Goal: Information Seeking & Learning: Understand process/instructions

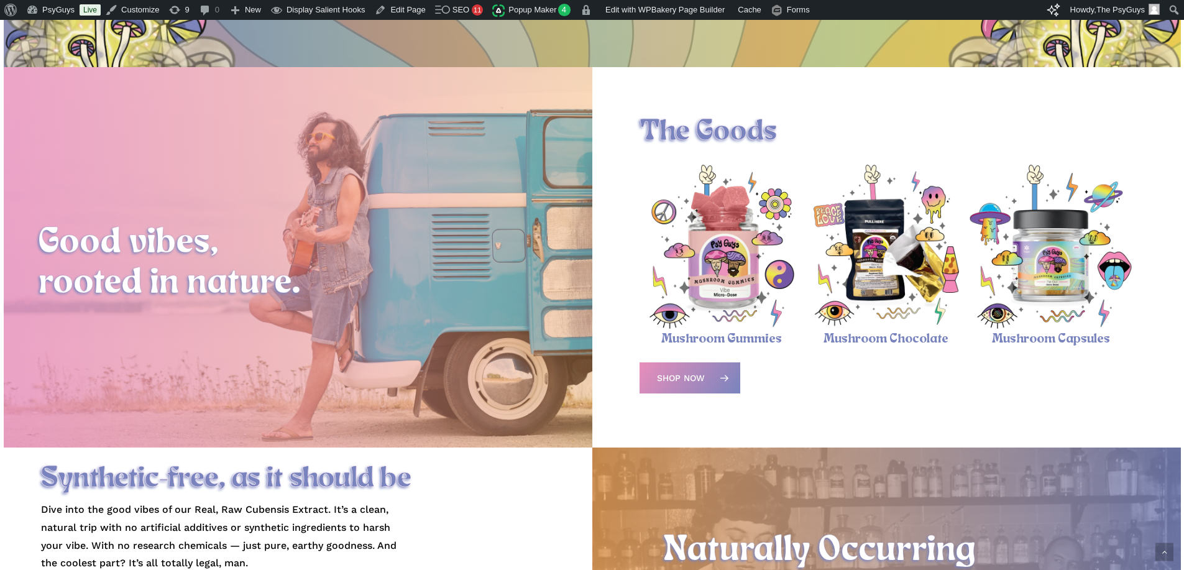
scroll to position [435, 0]
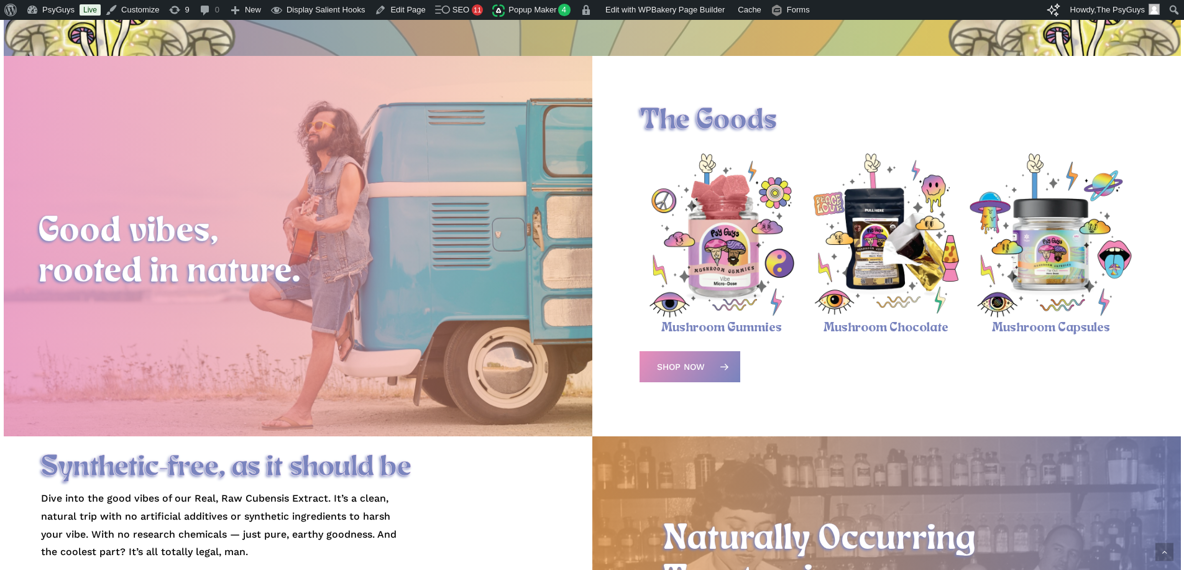
click at [717, 258] on img "Psychedelic Mushroom Gummies" at bounding box center [722, 236] width 165 height 165
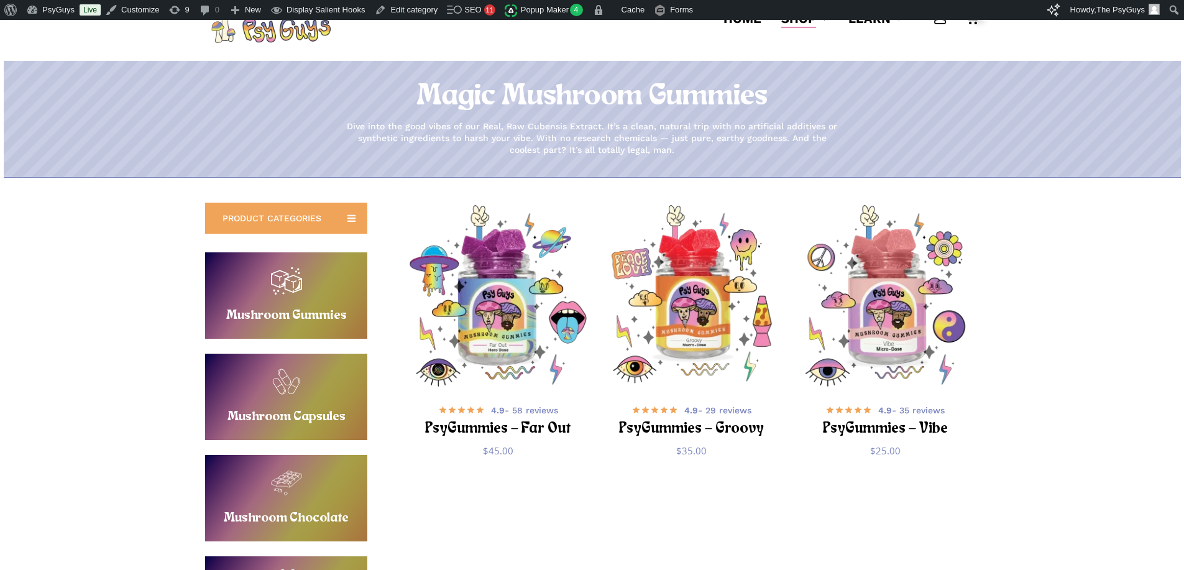
scroll to position [249, 0]
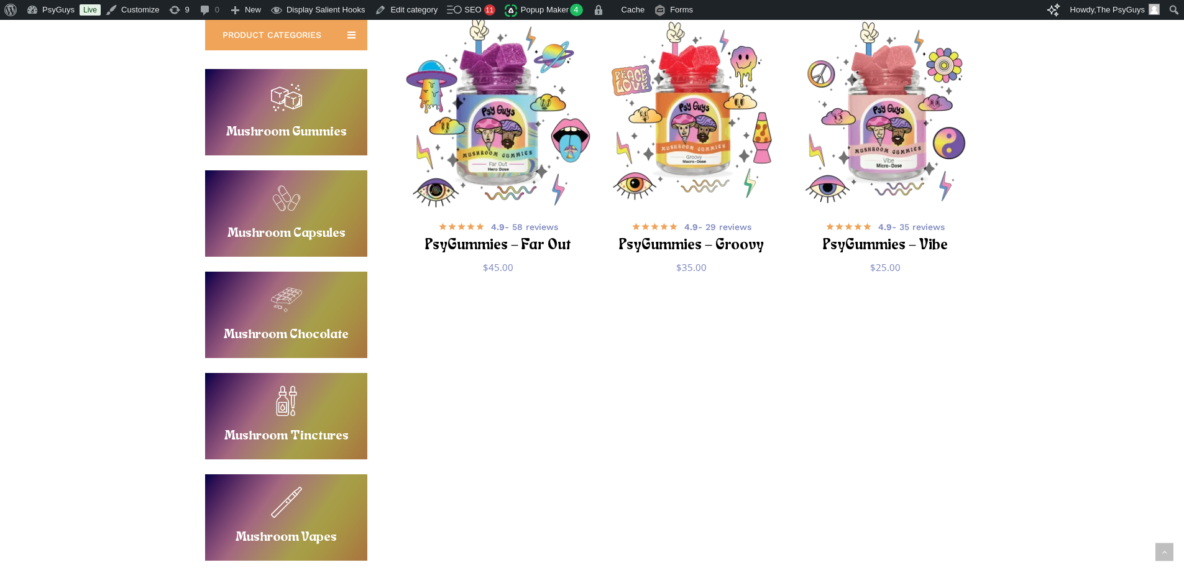
click at [505, 166] on img "PsyGummies - Far Out" at bounding box center [497, 112] width 189 height 189
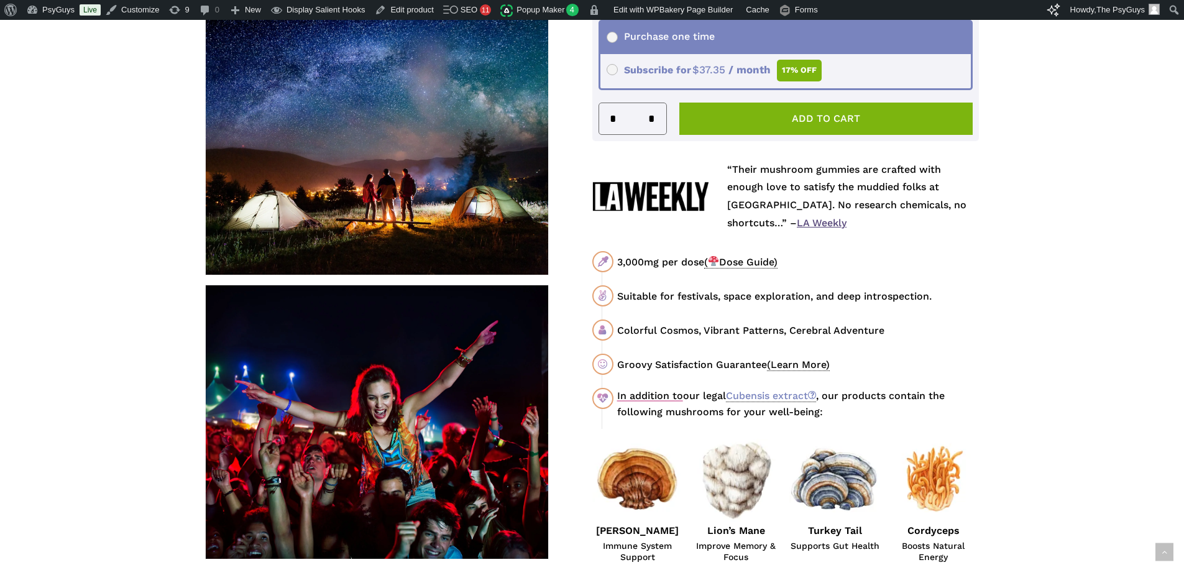
scroll to position [559, 0]
click at [790, 359] on span "(Learn More)" at bounding box center [798, 364] width 63 height 12
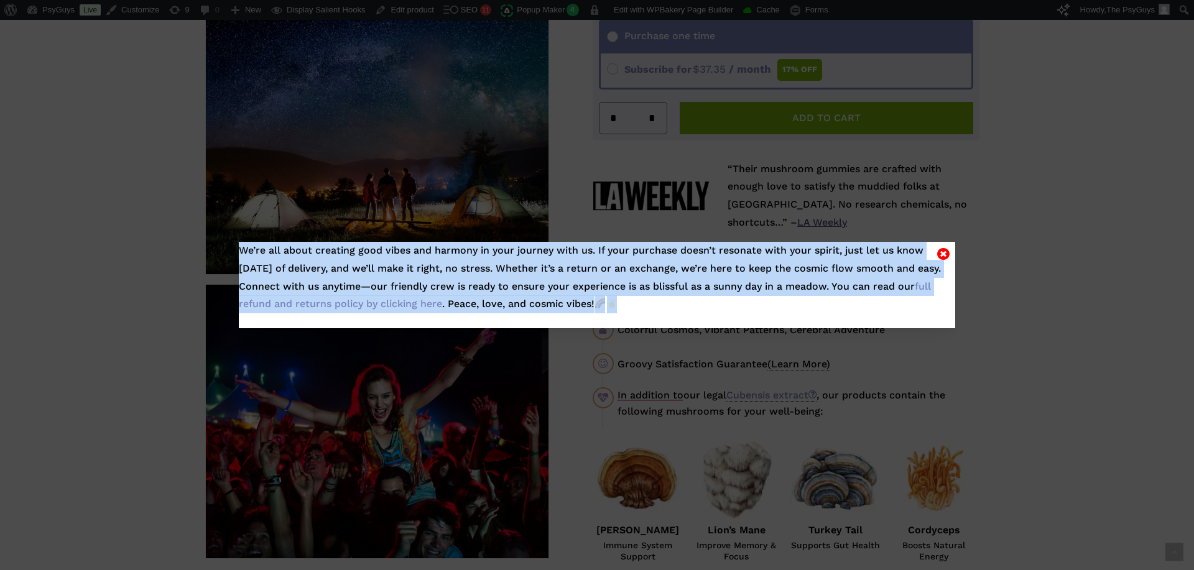
drag, startPoint x: 244, startPoint y: 249, endPoint x: 879, endPoint y: 305, distance: 637.2
click at [879, 305] on p "We’re all about creating good vibes and harmony in your journey with us. If you…" at bounding box center [597, 285] width 716 height 86
copy p "We’re all about creating good vibes and harmony in your journey with us. If you…"
click at [831, 298] on p "We’re all about creating good vibes and harmony in your journey with us. If you…" at bounding box center [597, 285] width 716 height 86
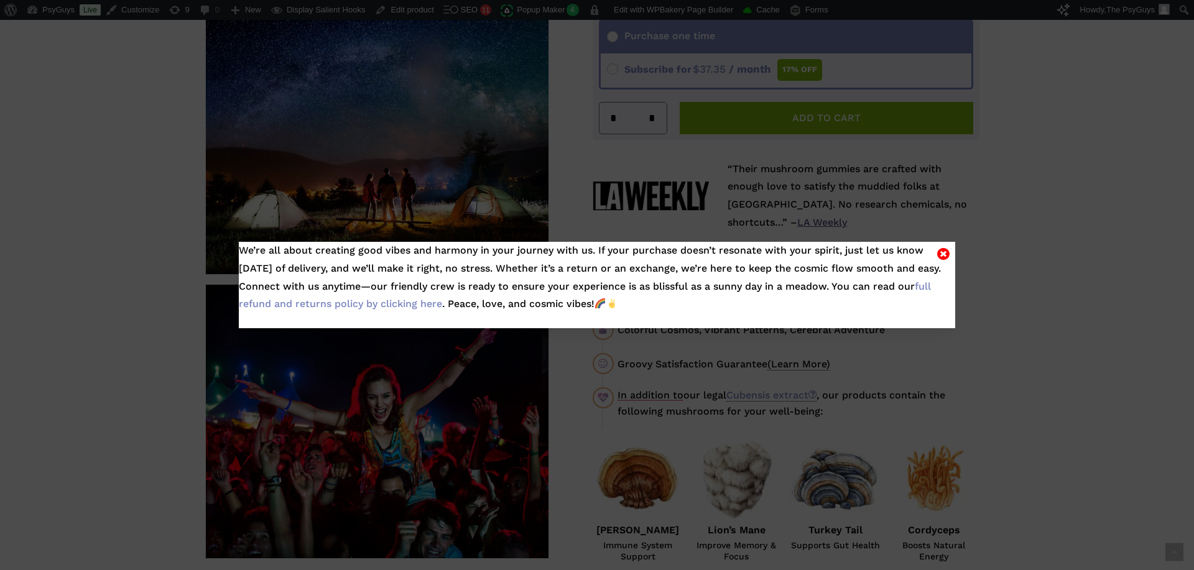
click at [942, 252] on icon "Close" at bounding box center [943, 253] width 12 height 15
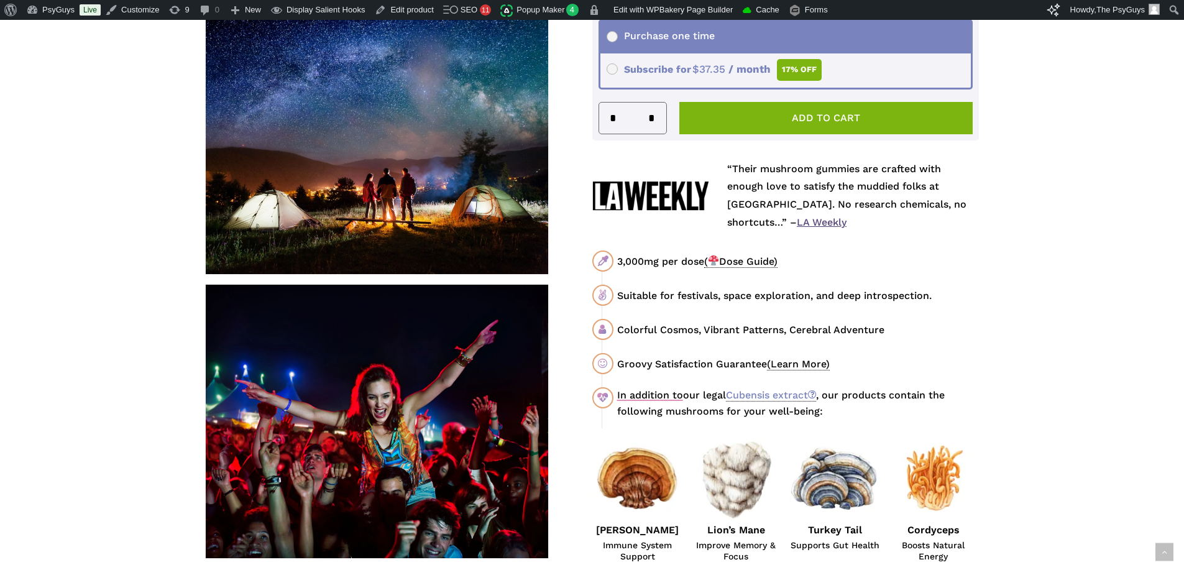
drag, startPoint x: 715, startPoint y: 329, endPoint x: 680, endPoint y: 331, distance: 34.8
click at [715, 329] on div "Colorful Cosmos, Vibrant Patterns, Cerebral Adventure" at bounding box center [798, 330] width 362 height 16
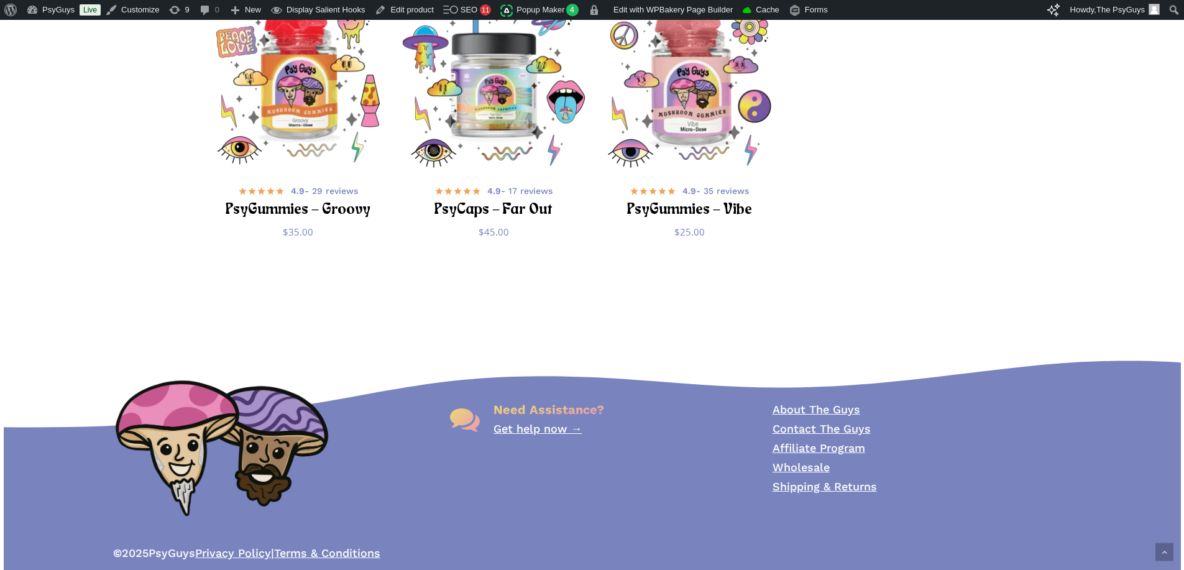
scroll to position [4330, 0]
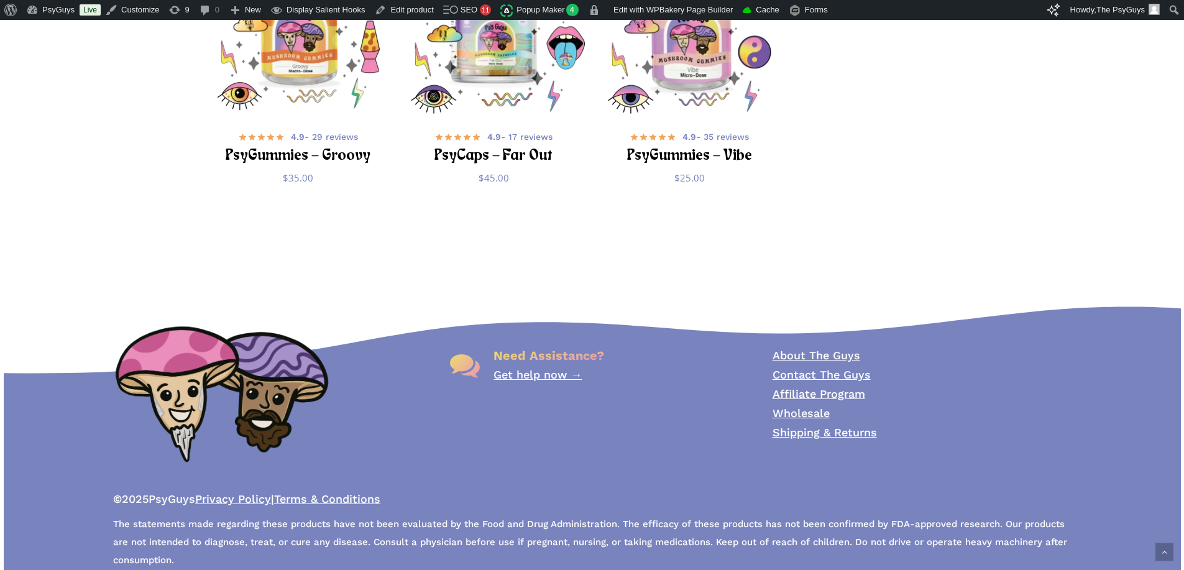
click at [801, 426] on link "Shipping & Returns" at bounding box center [825, 432] width 104 height 13
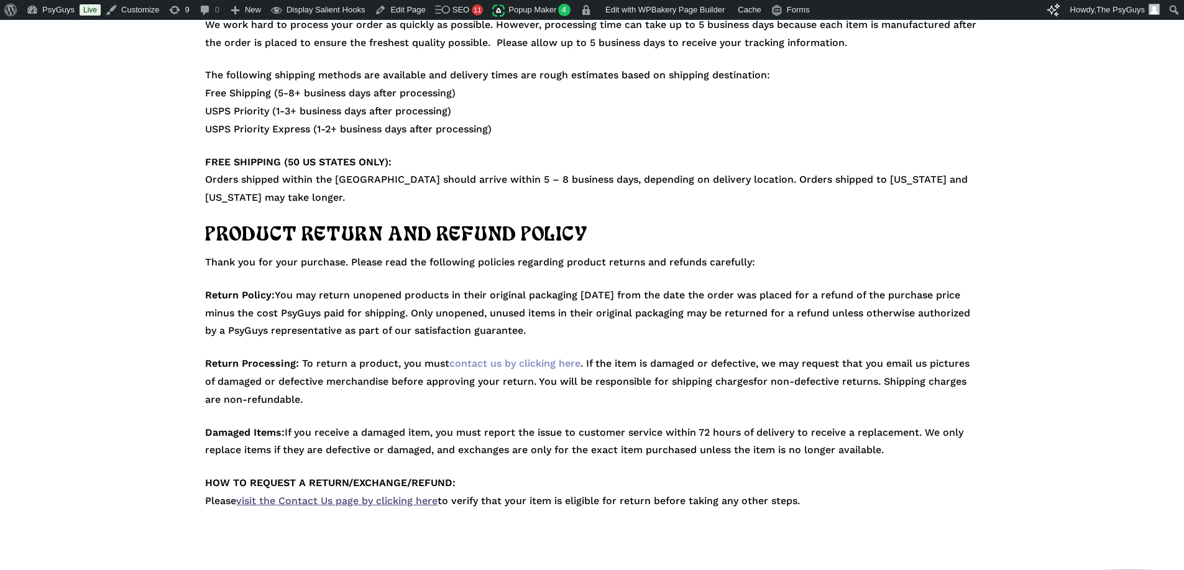
scroll to position [186, 0]
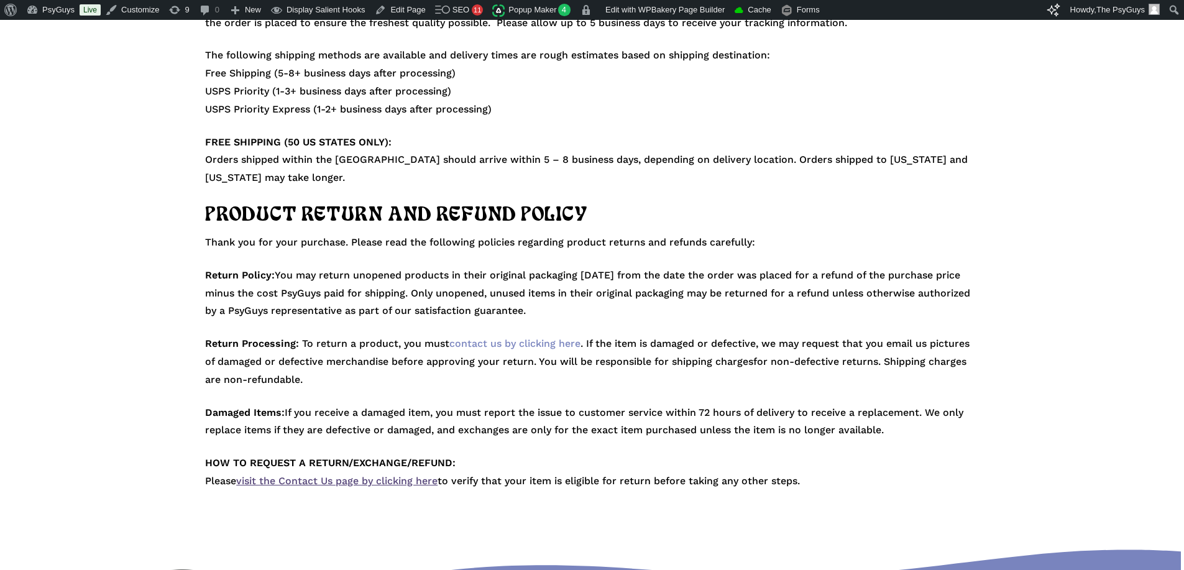
drag, startPoint x: 205, startPoint y: 274, endPoint x: 609, endPoint y: 309, distance: 406.2
click at [609, 309] on div "SHIPPING INFORMATION We work hard to process your order as quickly as possible.…" at bounding box center [592, 228] width 789 height 526
click at [609, 309] on p "Return Policy: You may return unopened products in their original packaging wit…" at bounding box center [592, 301] width 774 height 68
click at [328, 374] on p "Return Processing: To return a product, you must contact us by clicking here . …" at bounding box center [592, 369] width 774 height 68
click at [603, 298] on p "Return Policy: You may return unopened products in their original packaging wit…" at bounding box center [592, 301] width 774 height 68
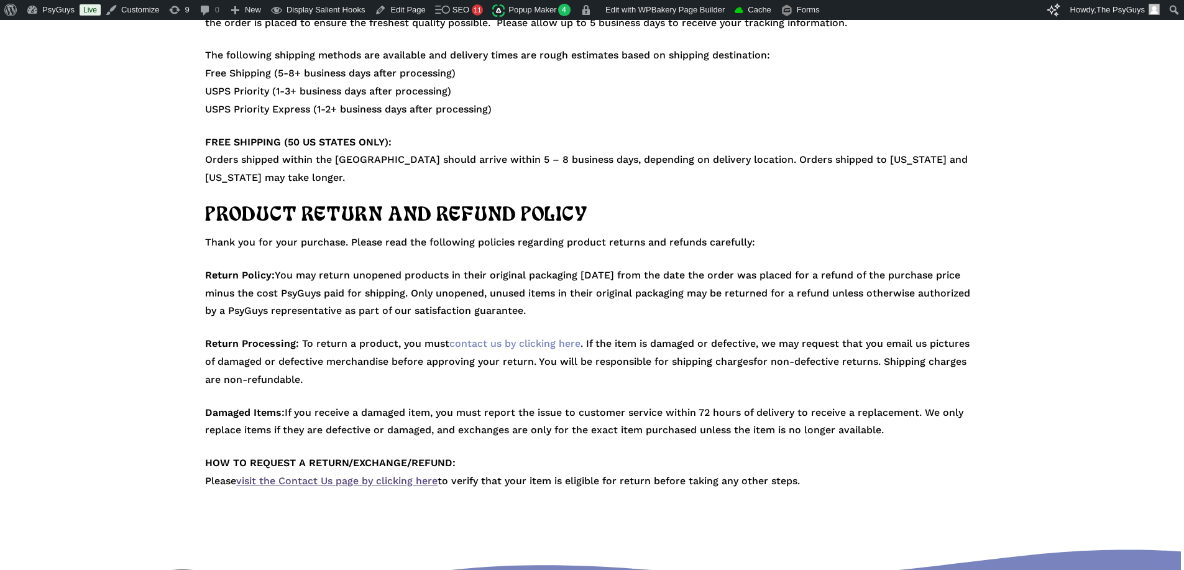
click at [630, 309] on p "Return Policy: You may return unopened products in their original packaging wit…" at bounding box center [592, 301] width 774 height 68
drag, startPoint x: 617, startPoint y: 310, endPoint x: 206, endPoint y: 280, distance: 412.6
click at [206, 280] on p "Return Policy: You may return unopened products in their original packaging wit…" at bounding box center [592, 301] width 774 height 68
copy p "Return Policy: You may return unopened products in their original packaging wit…"
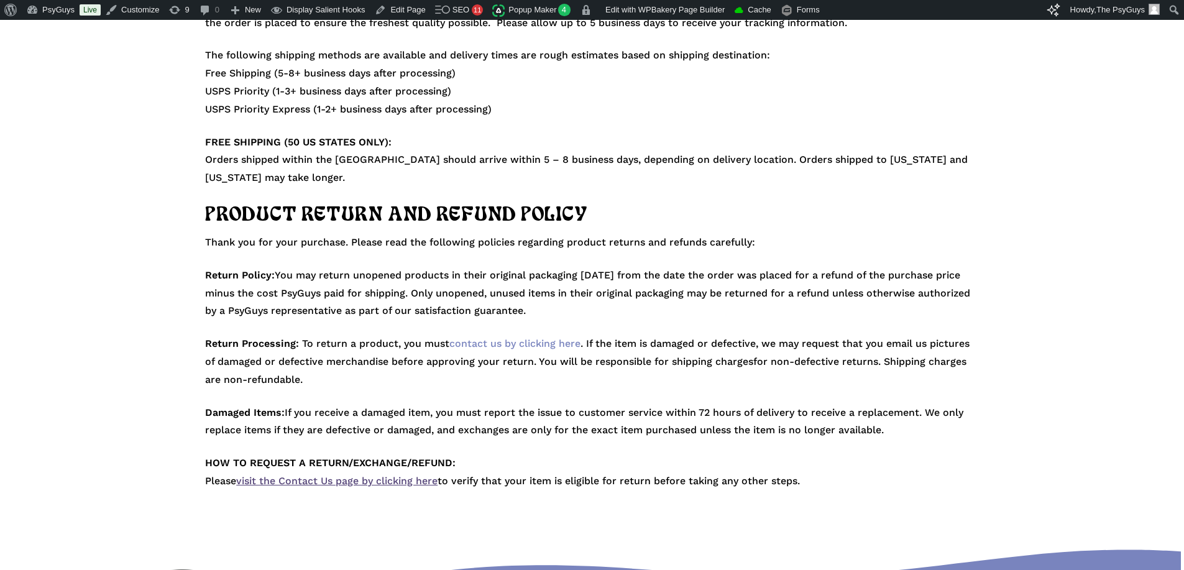
click at [245, 243] on p "Thank you for your purchase. Please read the following policies regarding produ…" at bounding box center [592, 250] width 774 height 33
click at [148, 209] on div "SHIPPING INFORMATION We work hard to process your order as quickly as possible.…" at bounding box center [592, 228] width 1184 height 576
drag, startPoint x: 219, startPoint y: 284, endPoint x: 279, endPoint y: 278, distance: 59.9
click at [219, 284] on p "Return Policy: You may return unopened products in their original packaging wit…" at bounding box center [592, 301] width 774 height 68
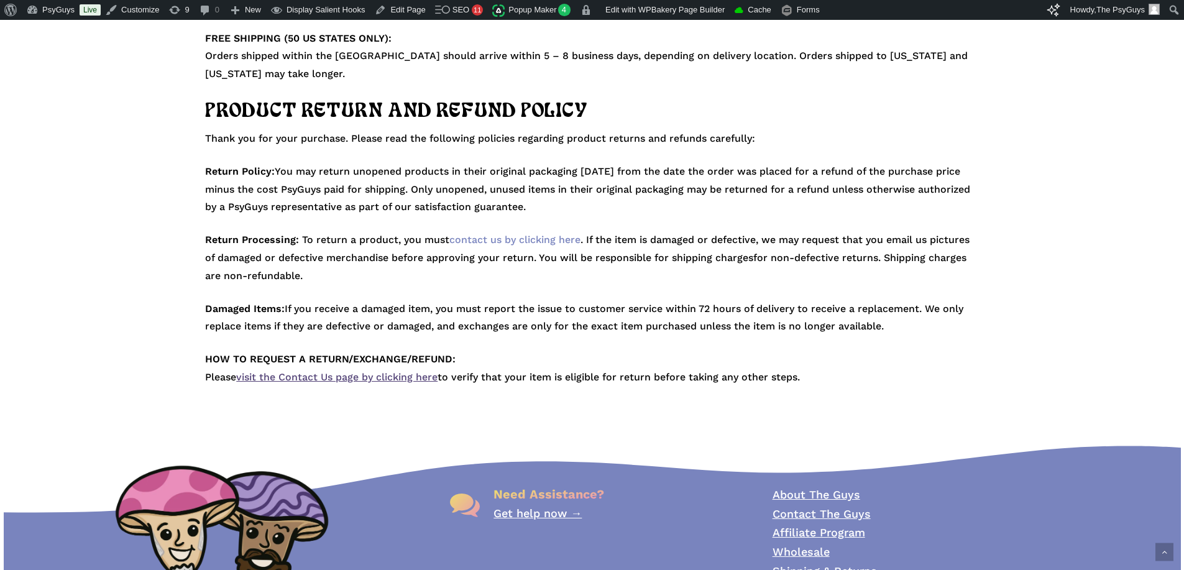
scroll to position [311, 0]
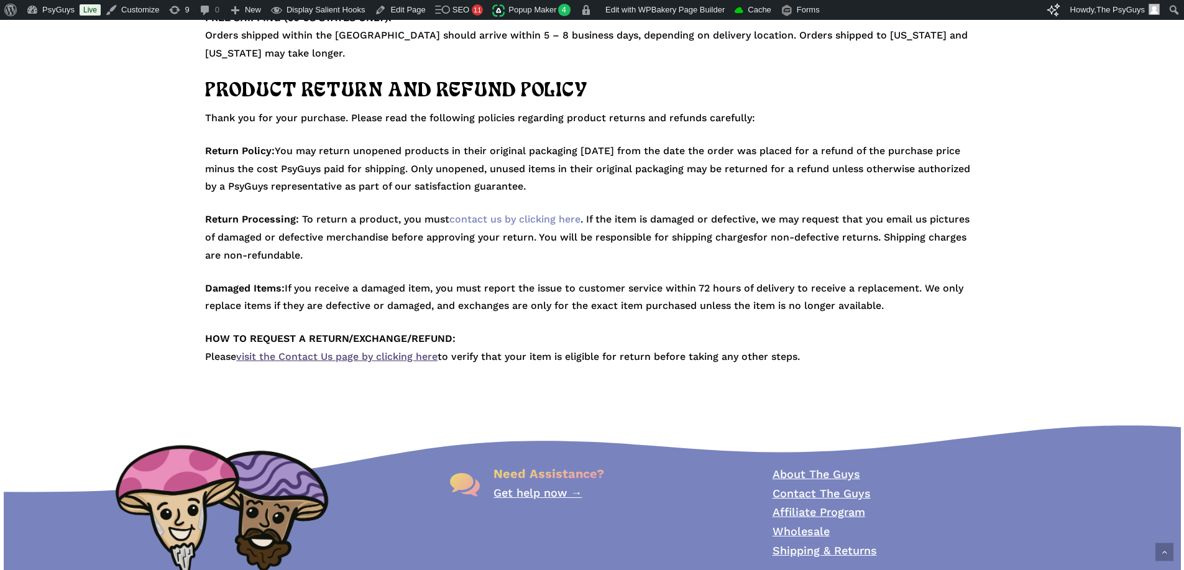
click at [504, 295] on p "Damaged Items: If you receive a damaged item, you must report the issue to cust…" at bounding box center [592, 305] width 774 height 51
click at [425, 301] on p "Damaged Items: If you receive a damaged item, you must report the issue to cust…" at bounding box center [592, 305] width 774 height 51
